Goal: Find contact information

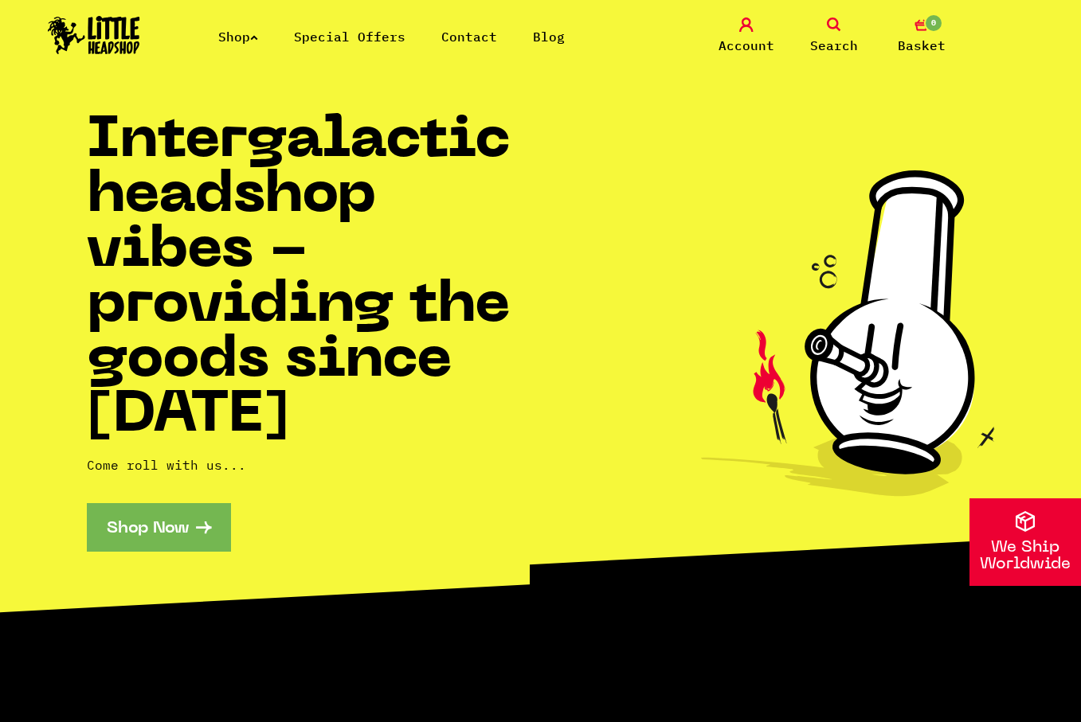
click at [990, 436] on icon at bounding box center [848, 333] width 294 height 326
click at [232, 40] on link "Shop" at bounding box center [238, 37] width 40 height 16
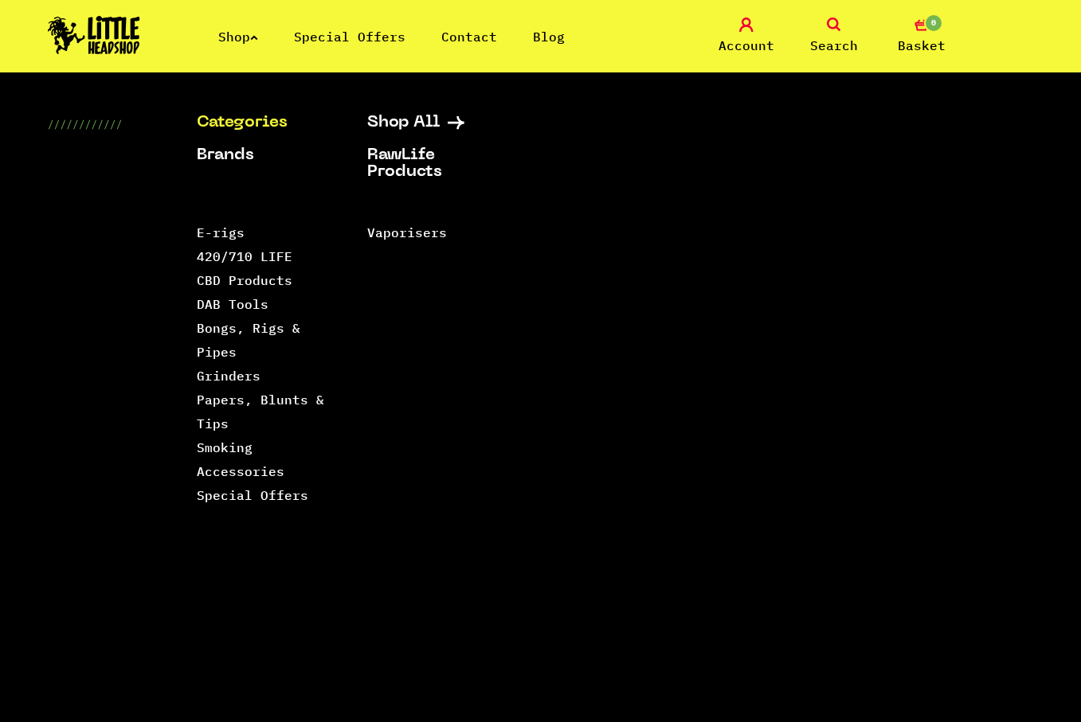
click at [229, 121] on link "Categories" at bounding box center [262, 123] width 131 height 17
click at [838, 24] on icon at bounding box center [834, 25] width 14 height 14
click at [837, 26] on icon at bounding box center [834, 25] width 14 height 14
click at [98, 44] on img at bounding box center [94, 35] width 92 height 38
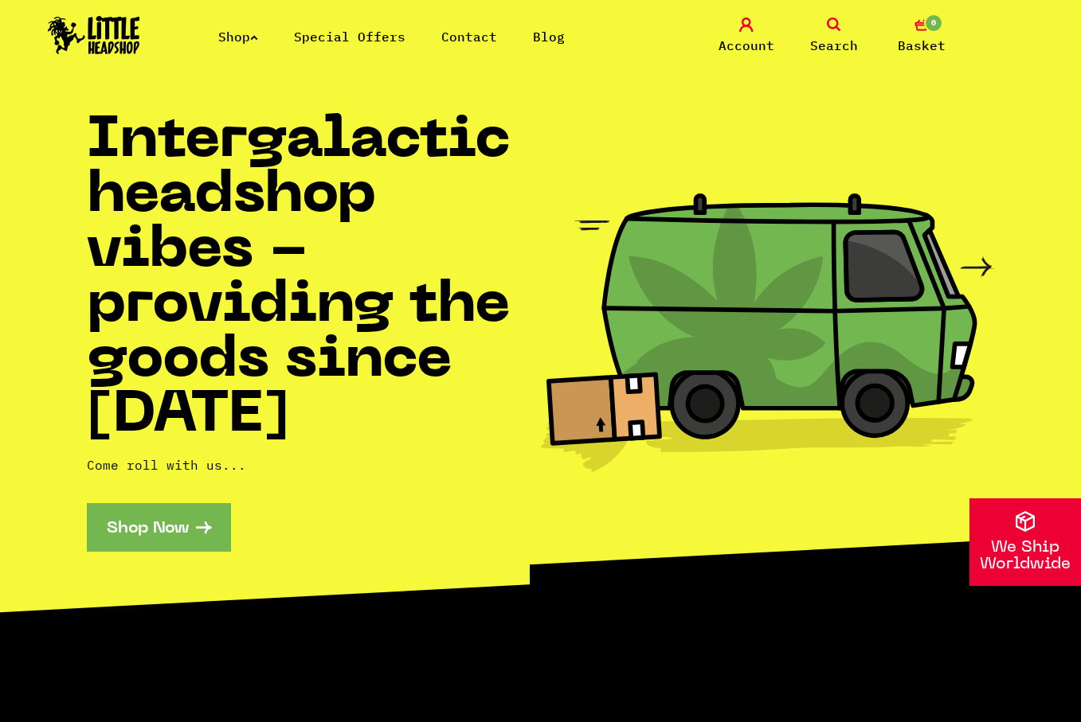
click at [837, 21] on icon at bounding box center [834, 25] width 14 height 14
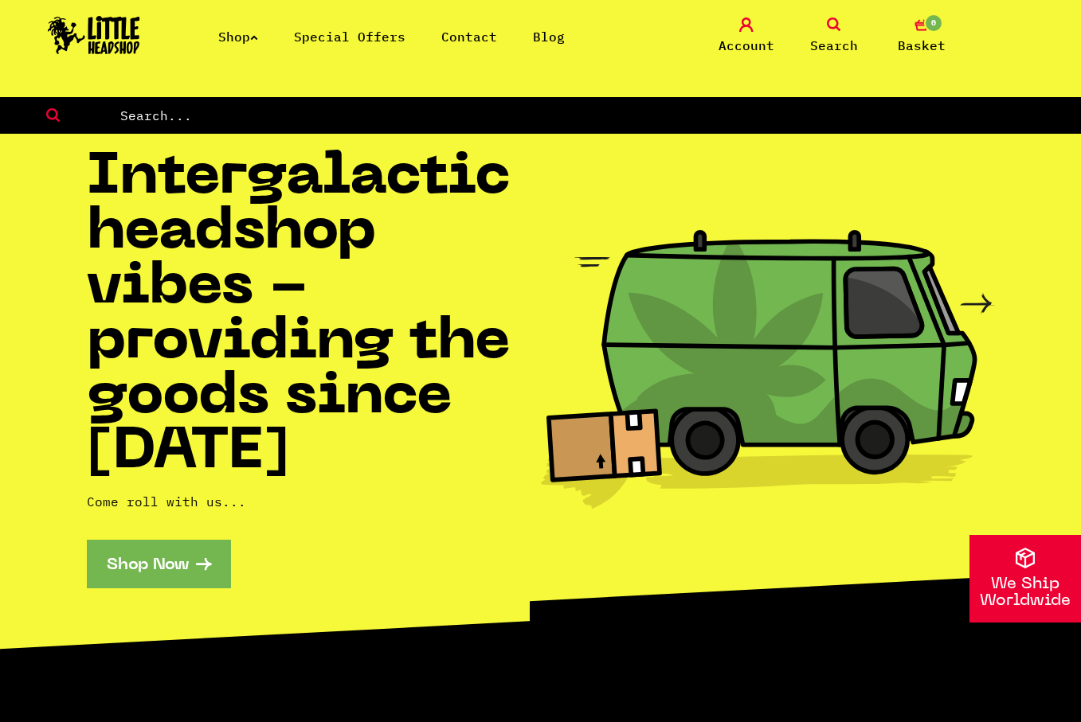
click at [494, 115] on input "text" at bounding box center [600, 115] width 962 height 21
type input "focus v"
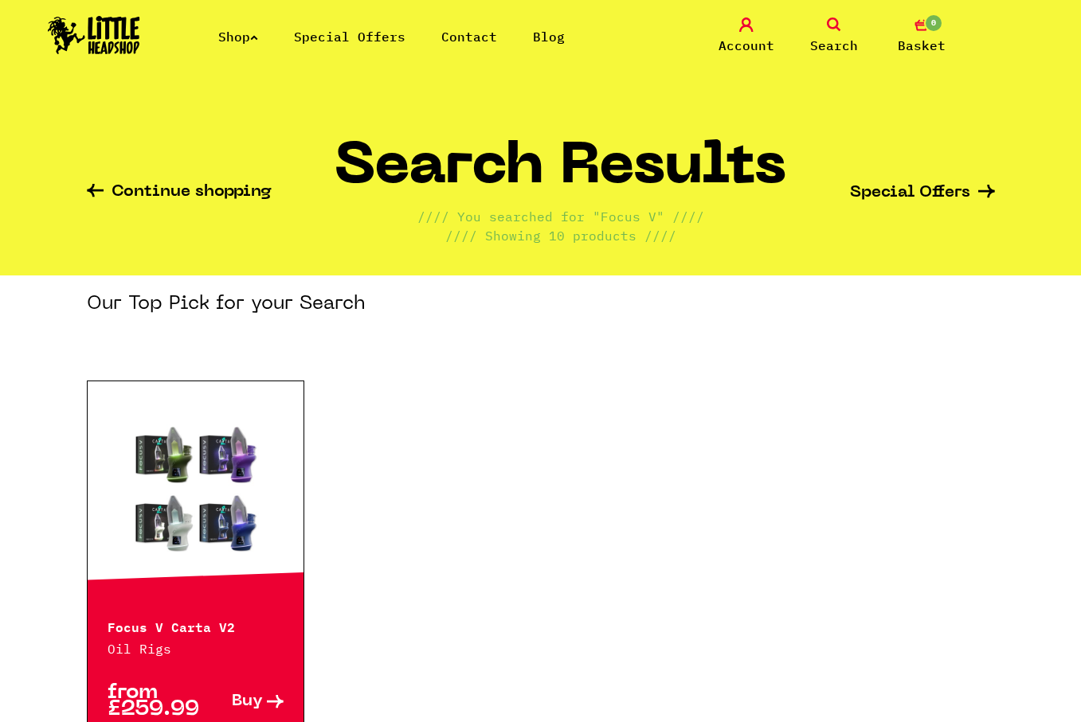
click at [109, 31] on img at bounding box center [94, 35] width 92 height 38
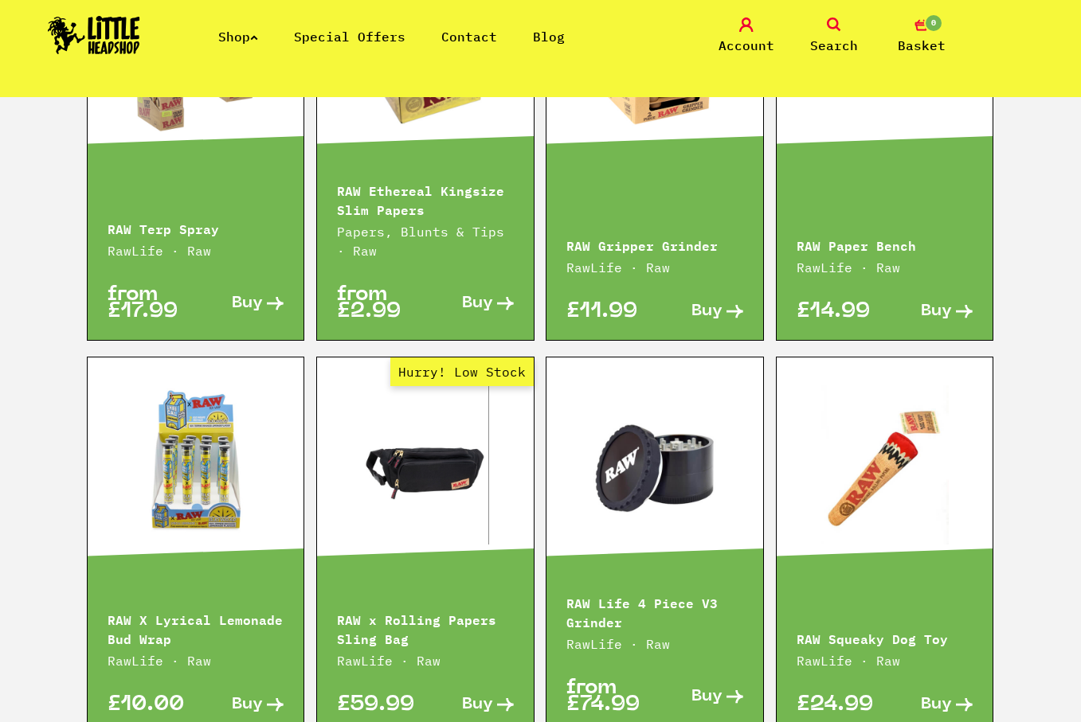
scroll to position [2897, 0]
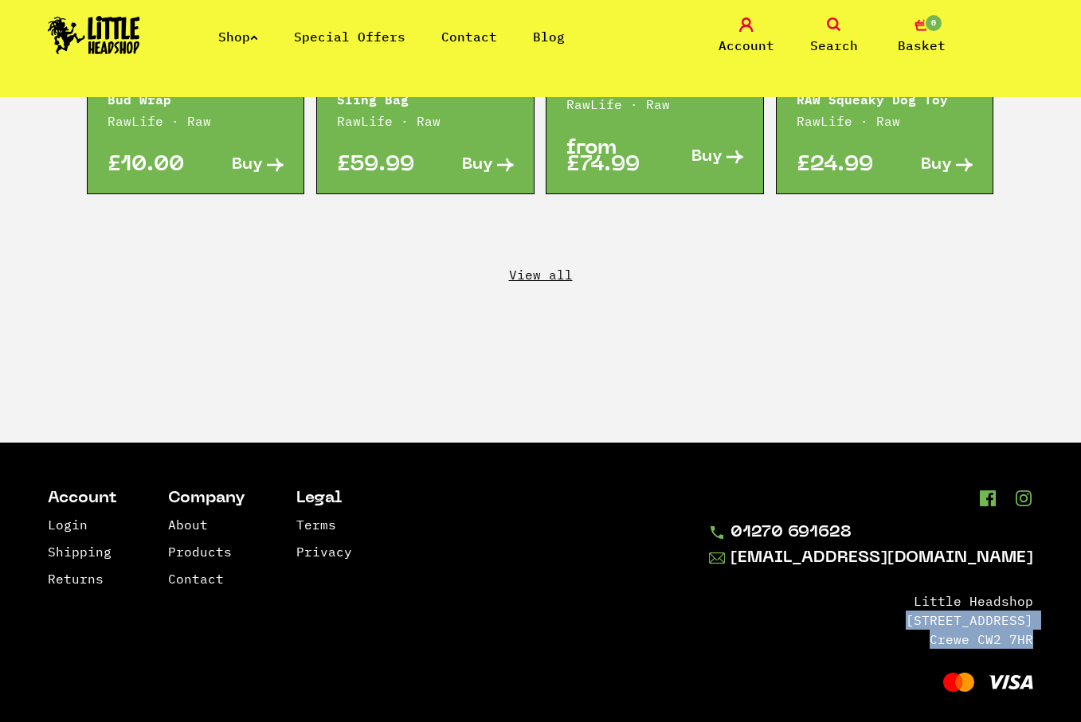
drag, startPoint x: 900, startPoint y: 600, endPoint x: 1029, endPoint y: 623, distance: 131.2
click at [1032, 623] on ul "Little Headshop 145 Edleston Road Crewe CW2 7HR" at bounding box center [871, 620] width 324 height 57
copy ul "145 Edleston Road Crewe CW2 7HR"
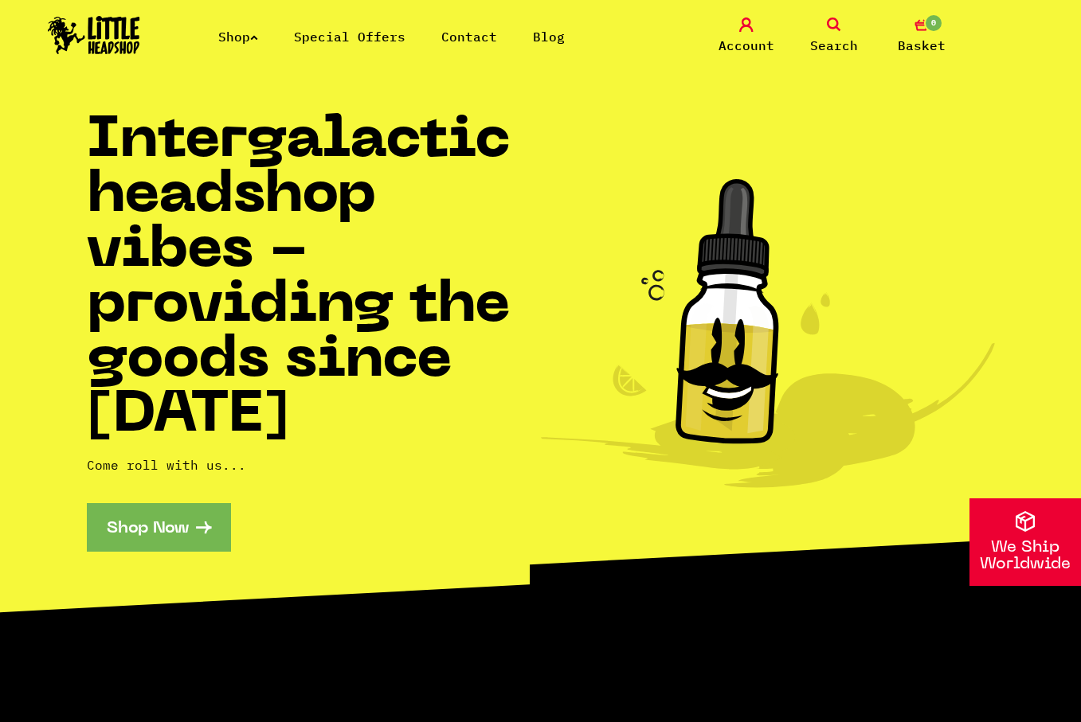
click at [480, 36] on link "Contact" at bounding box center [469, 37] width 56 height 16
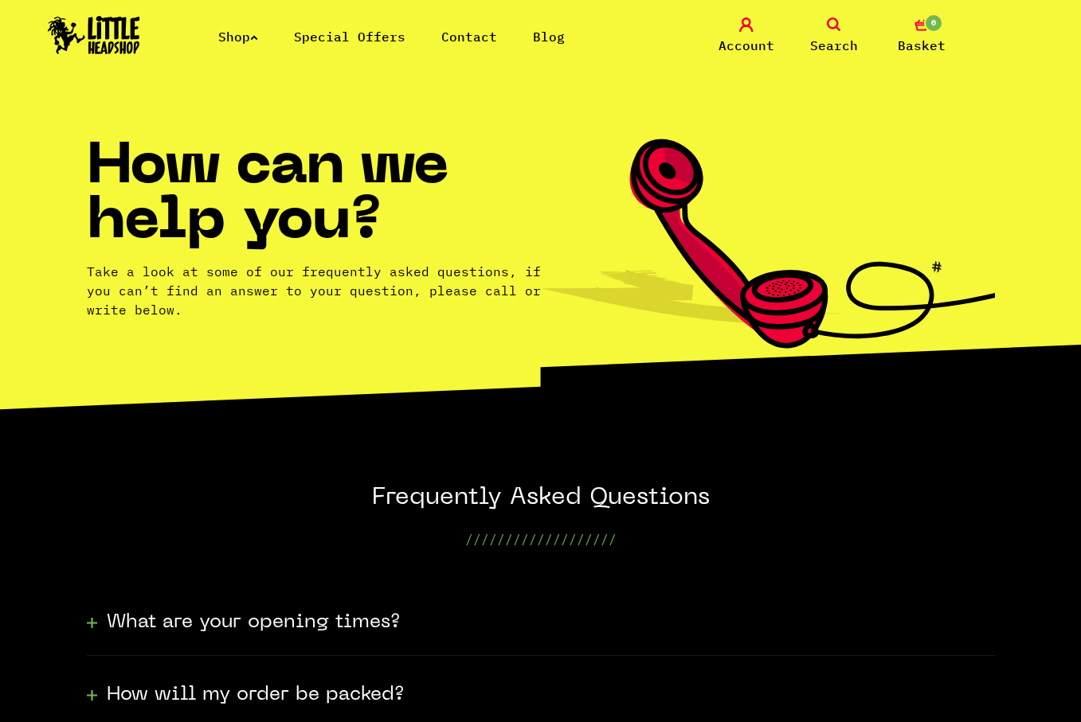
scroll to position [451, 0]
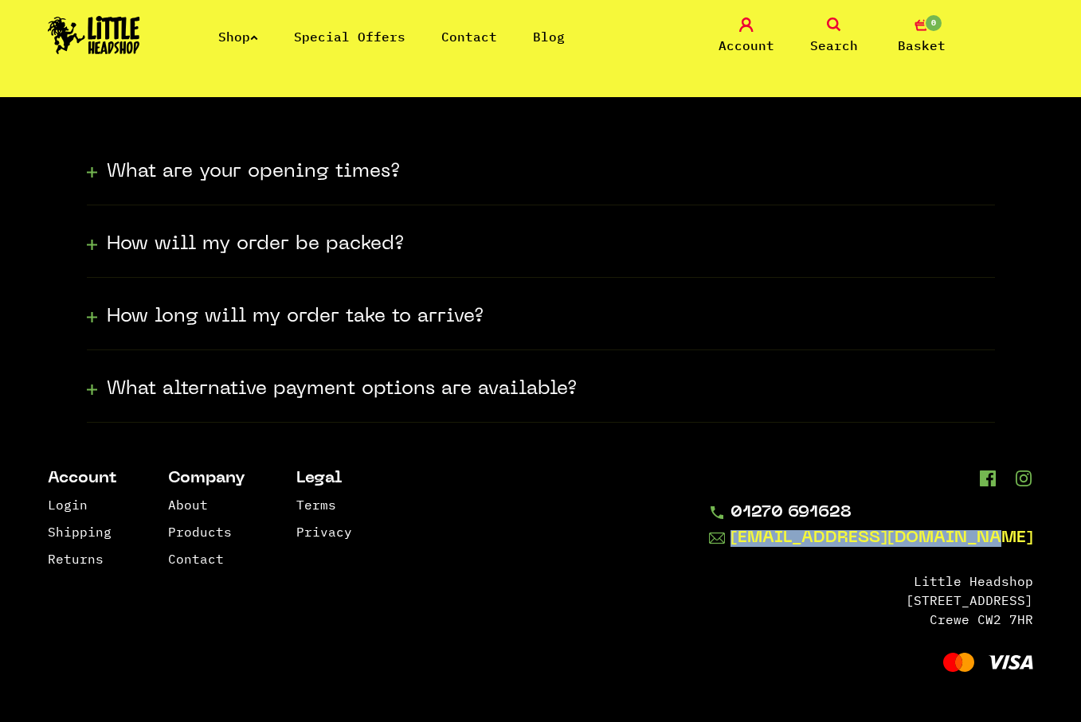
drag, startPoint x: 936, startPoint y: 553, endPoint x: 803, endPoint y: 534, distance: 133.6
click at [806, 533] on div "01270 691628 [EMAIL_ADDRESS][DOMAIN_NAME] [GEOGRAPHIC_DATA] [STREET_ADDRESS]" at bounding box center [871, 573] width 324 height 204
copy link "[EMAIL_ADDRESS][DOMAIN_NAME]"
click at [1026, 476] on icon at bounding box center [1023, 479] width 20 height 16
click at [988, 480] on icon at bounding box center [987, 479] width 20 height 16
